Goal: Task Accomplishment & Management: Use online tool/utility

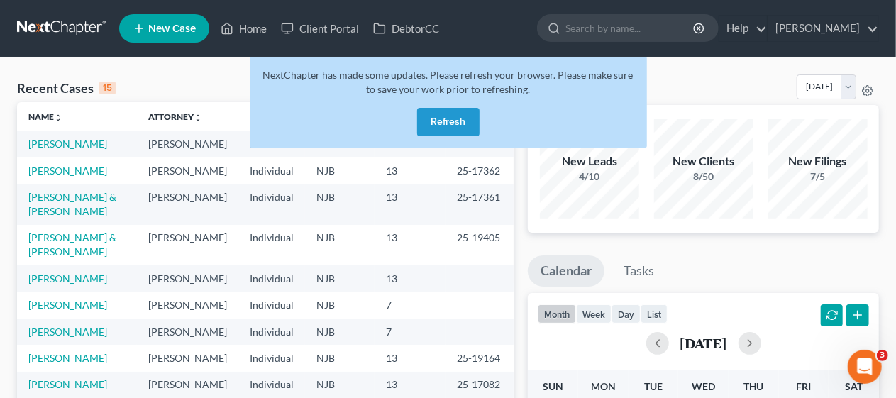
click at [453, 121] on button "Refresh" at bounding box center [448, 122] width 62 height 28
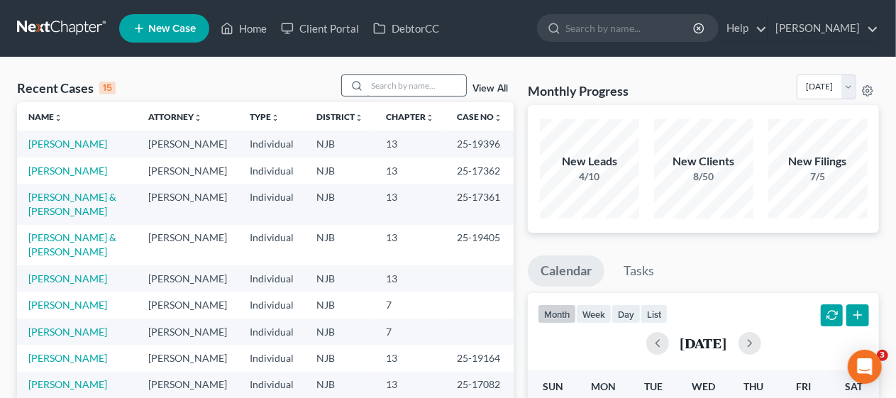
click at [377, 82] on input "search" at bounding box center [416, 85] width 99 height 21
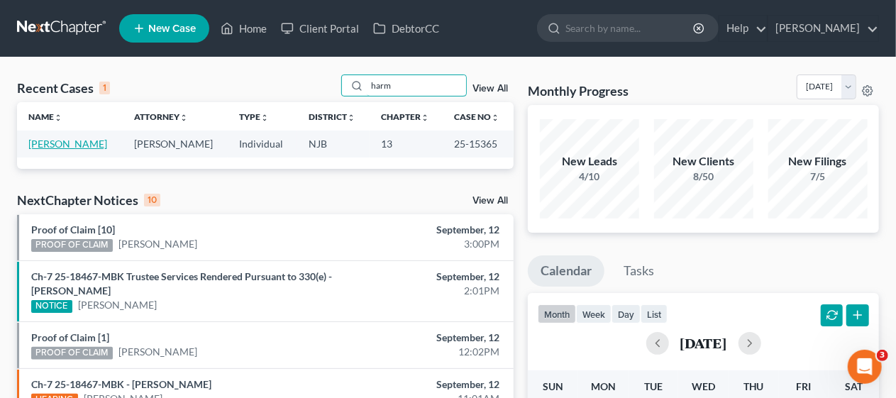
type input "harm"
click at [86, 143] on link "[PERSON_NAME]" at bounding box center [67, 144] width 79 height 12
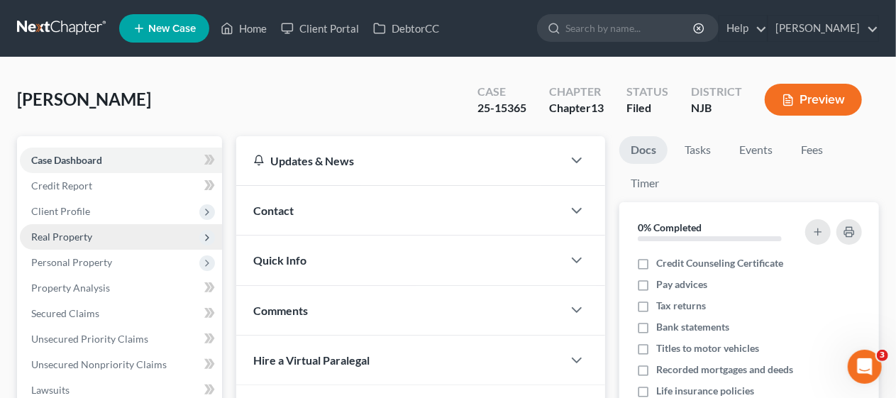
scroll to position [71, 0]
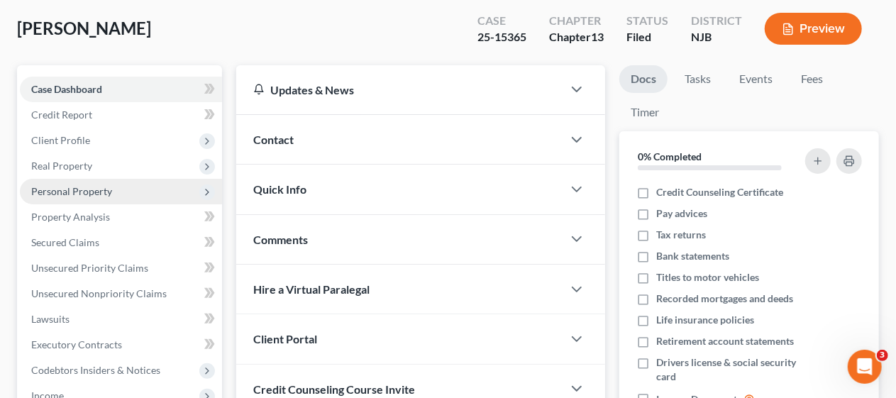
click at [107, 195] on span "Personal Property" at bounding box center [71, 191] width 81 height 12
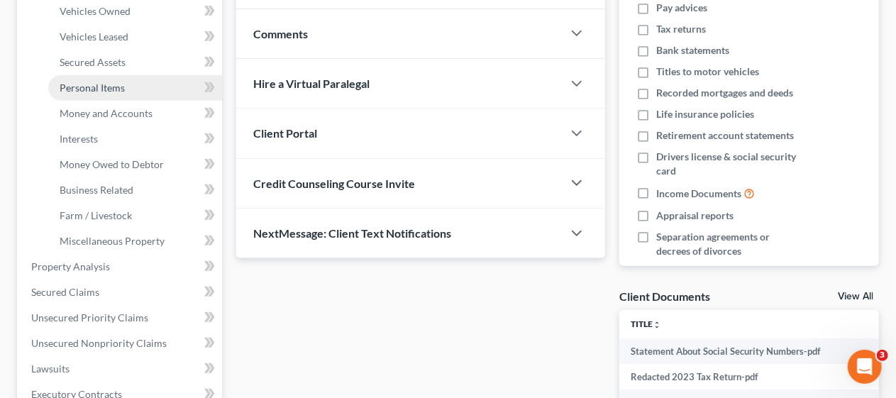
scroll to position [284, 0]
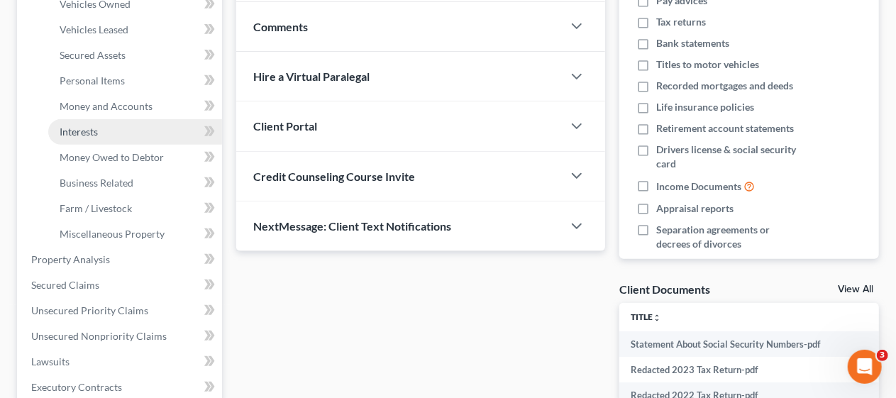
click at [135, 131] on link "Interests" at bounding box center [135, 132] width 174 height 26
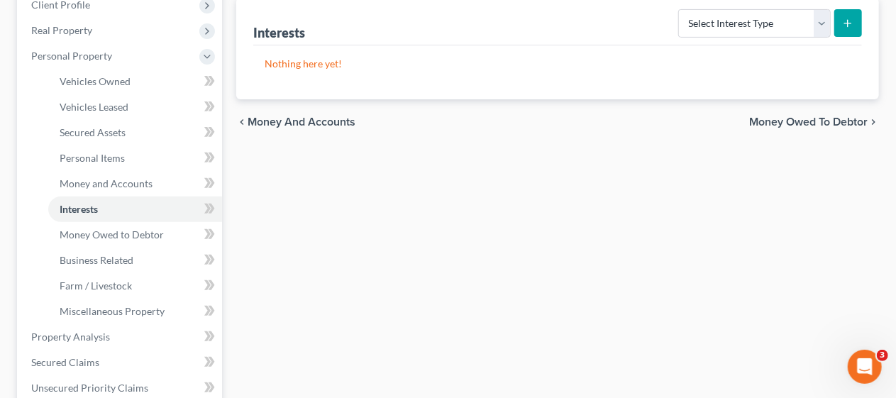
scroll to position [213, 0]
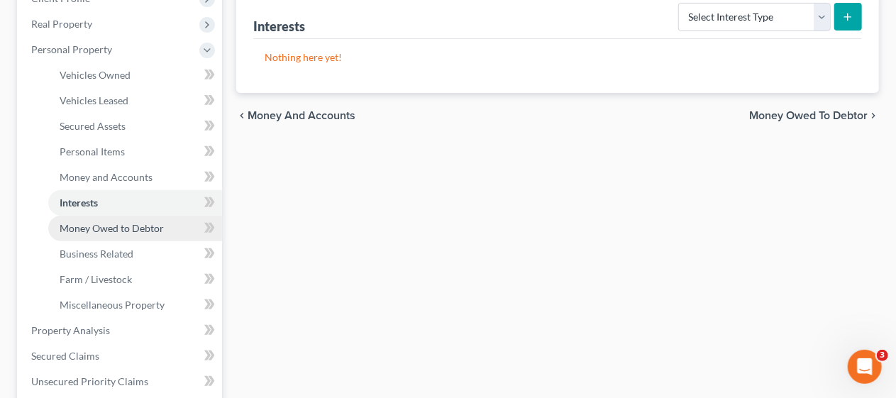
click at [133, 230] on span "Money Owed to Debtor" at bounding box center [112, 228] width 104 height 12
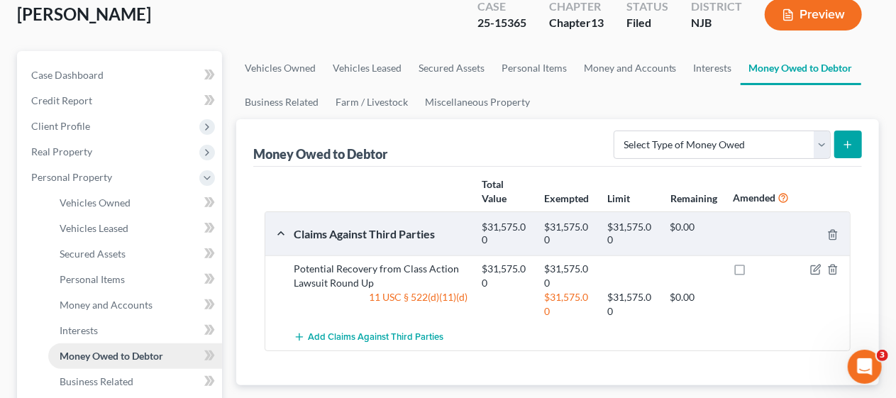
scroll to position [142, 0]
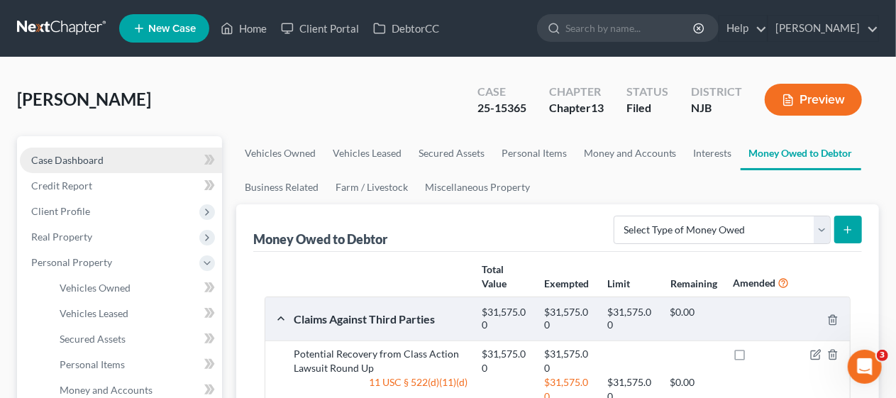
click at [150, 155] on link "Case Dashboard" at bounding box center [121, 161] width 202 height 26
